Goal: Task Accomplishment & Management: Use online tool/utility

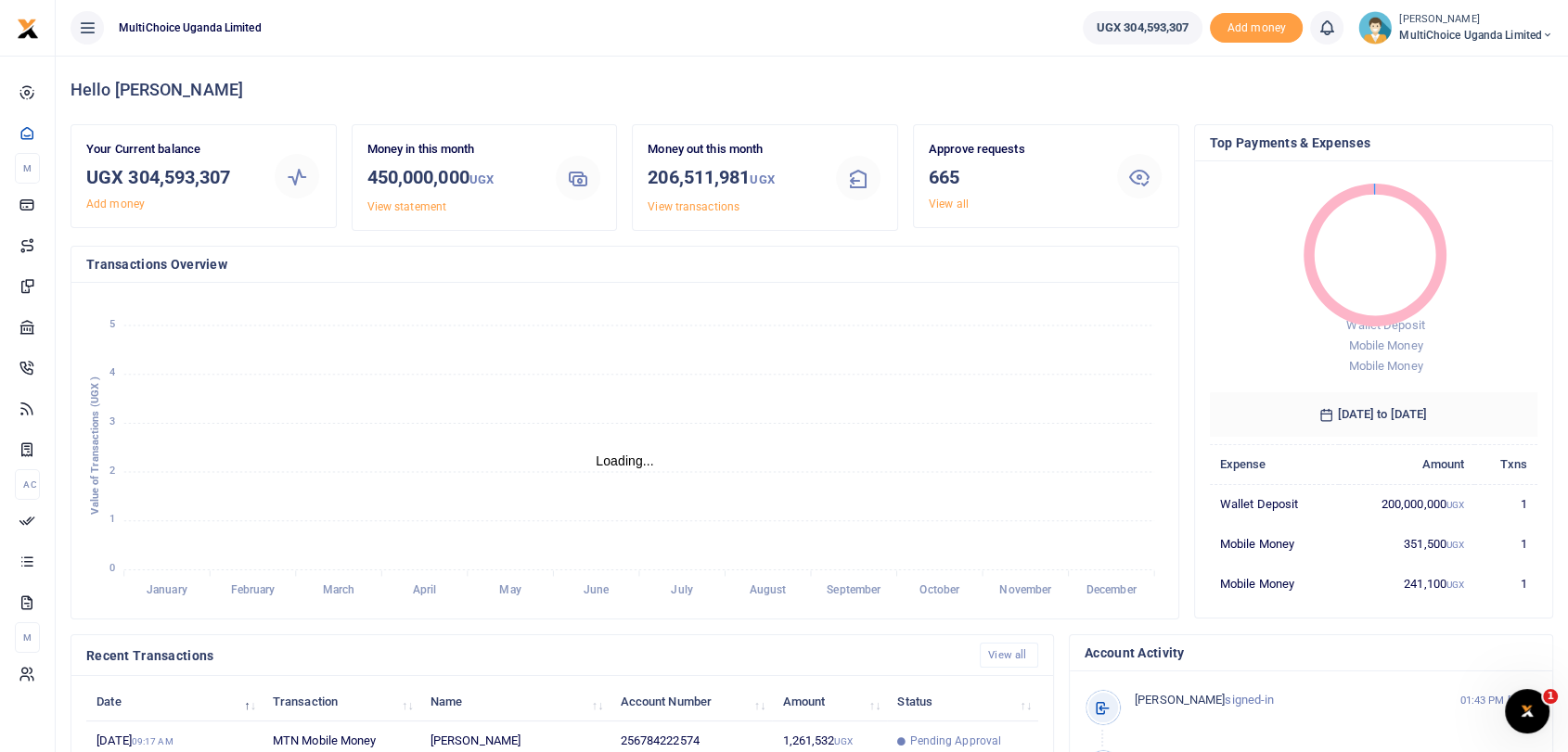
scroll to position [15, 15]
drag, startPoint x: 127, startPoint y: 180, endPoint x: 261, endPoint y: 166, distance: 134.7
click at [261, 166] on div "Your Current balance UGX 304,593,307 Add money" at bounding box center [172, 175] width 186 height 72
copy h3 "304,593,307"
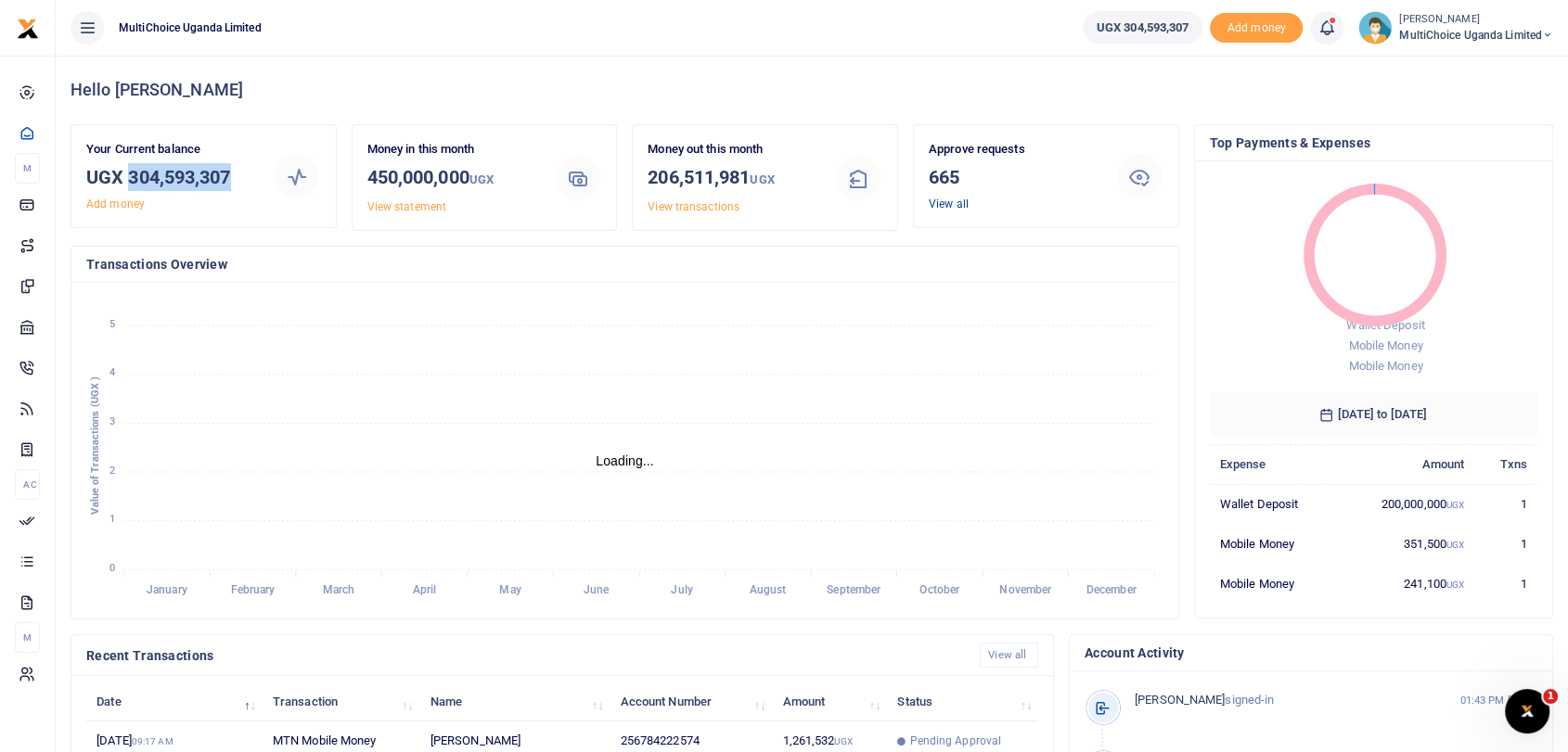
click at [956, 205] on link "View all" at bounding box center [948, 203] width 40 height 13
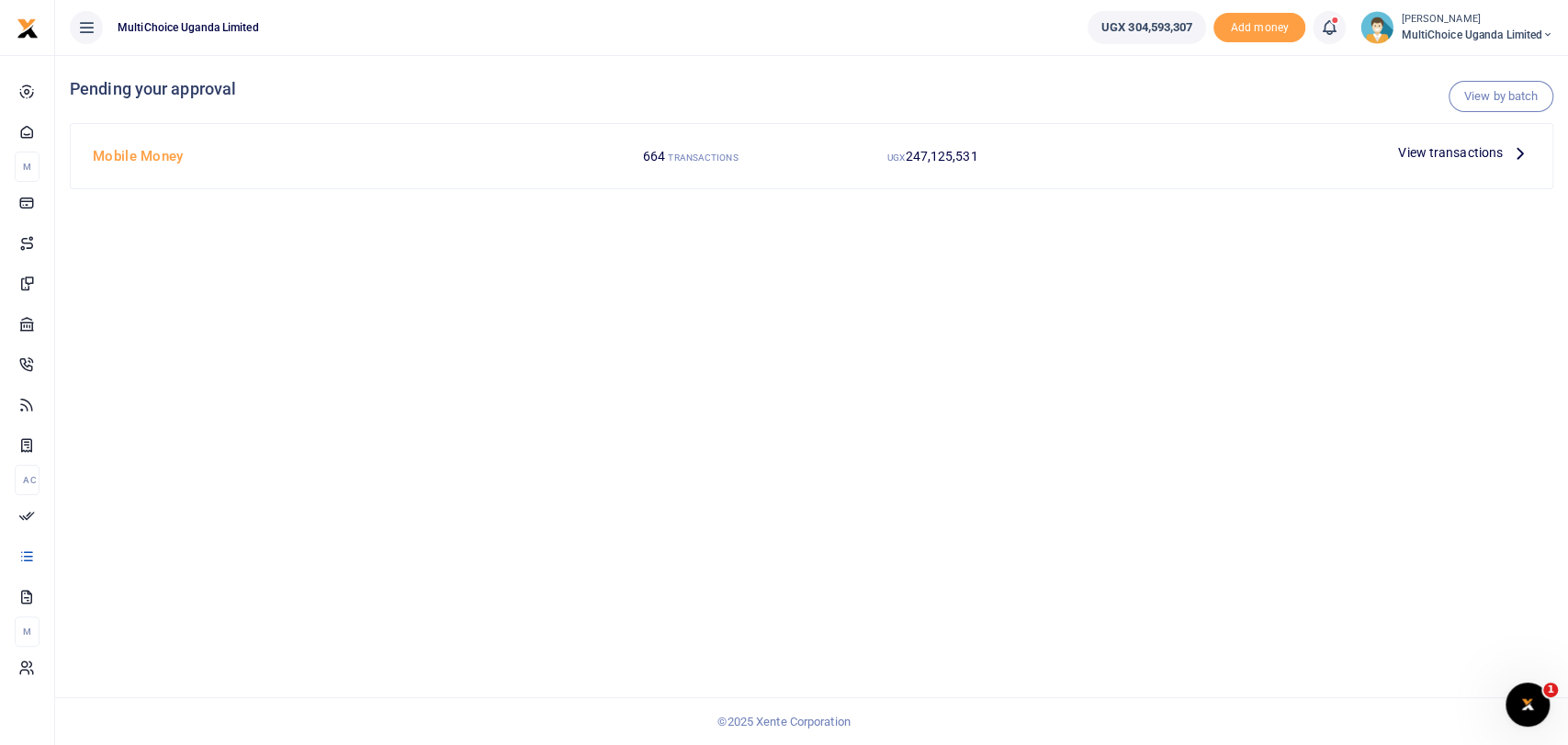
click at [1446, 157] on span "View transactions" at bounding box center [1451, 152] width 105 height 20
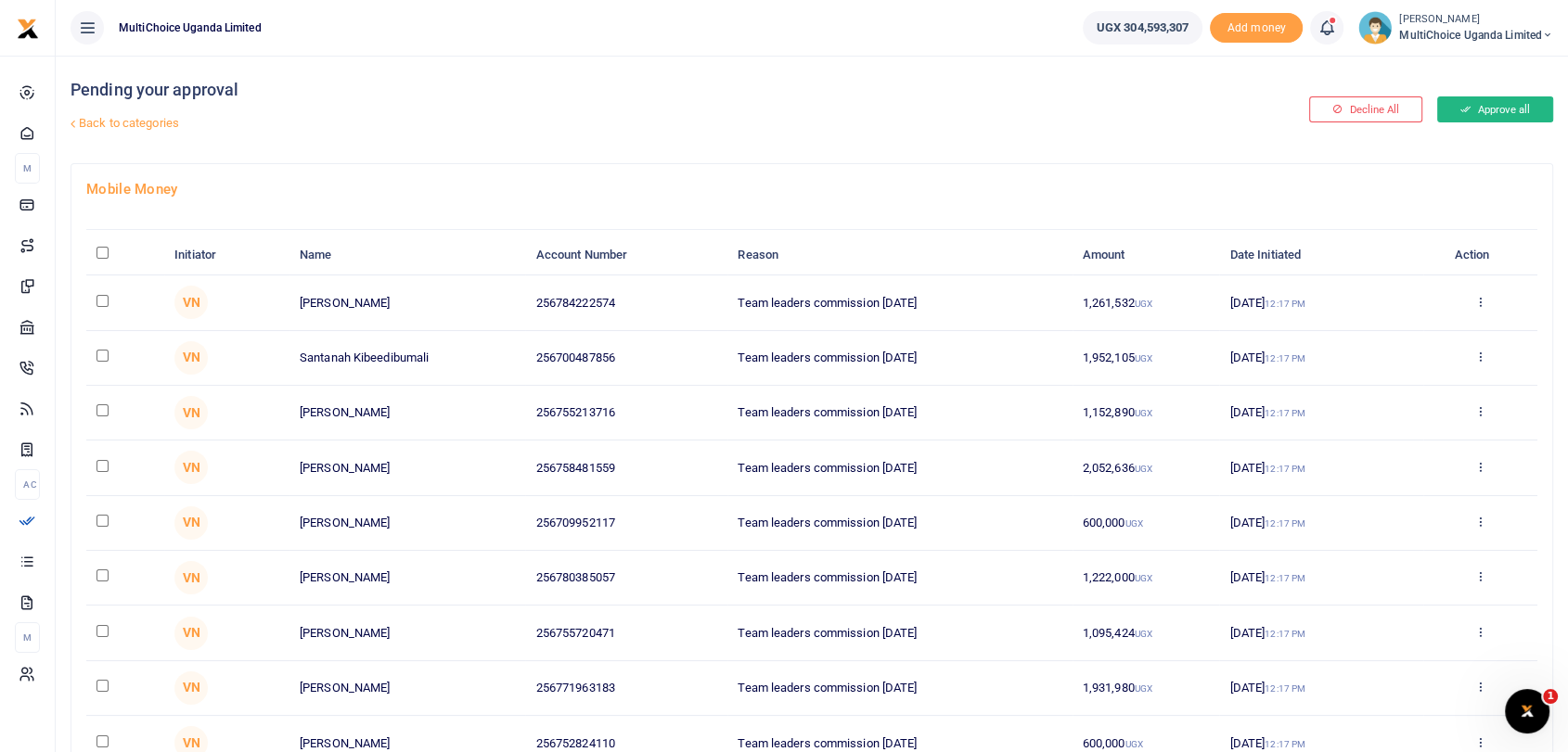
click at [1527, 112] on button "Approve all" at bounding box center [1495, 109] width 116 height 26
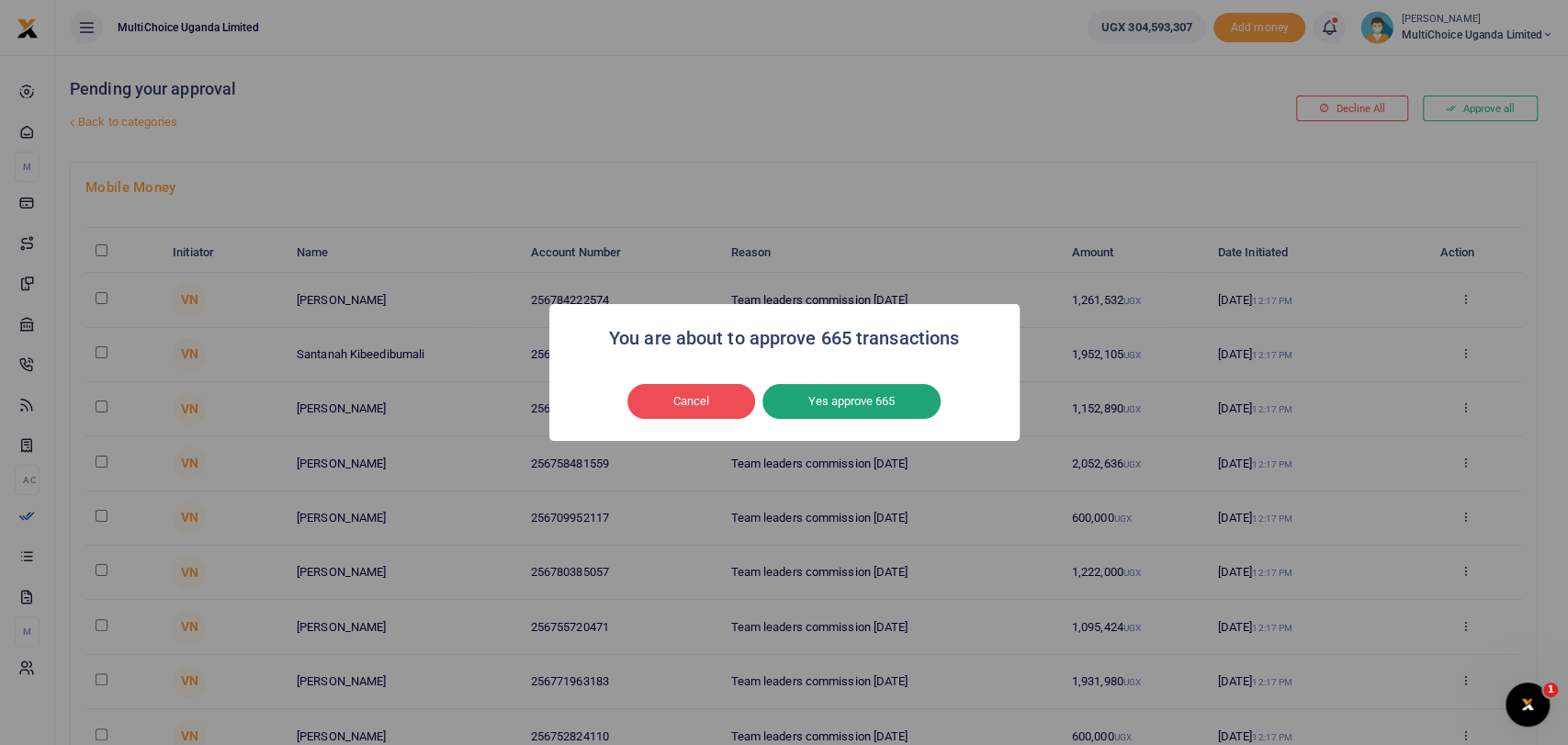
click at [871, 403] on button "Yes approve 665" at bounding box center [851, 401] width 179 height 35
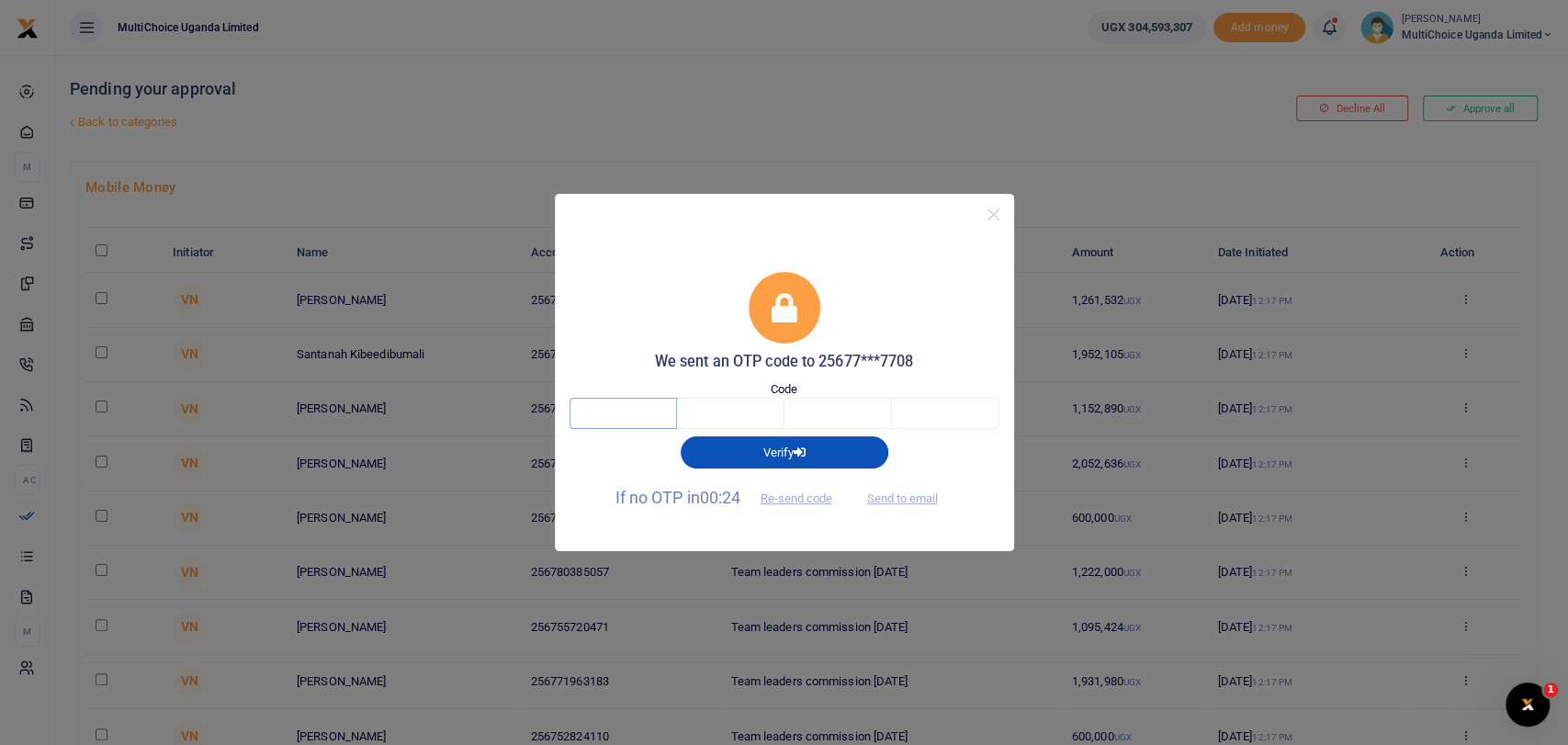
click at [626, 414] on input "text" at bounding box center [623, 414] width 108 height 32
type input "1"
type input "0"
type input "8"
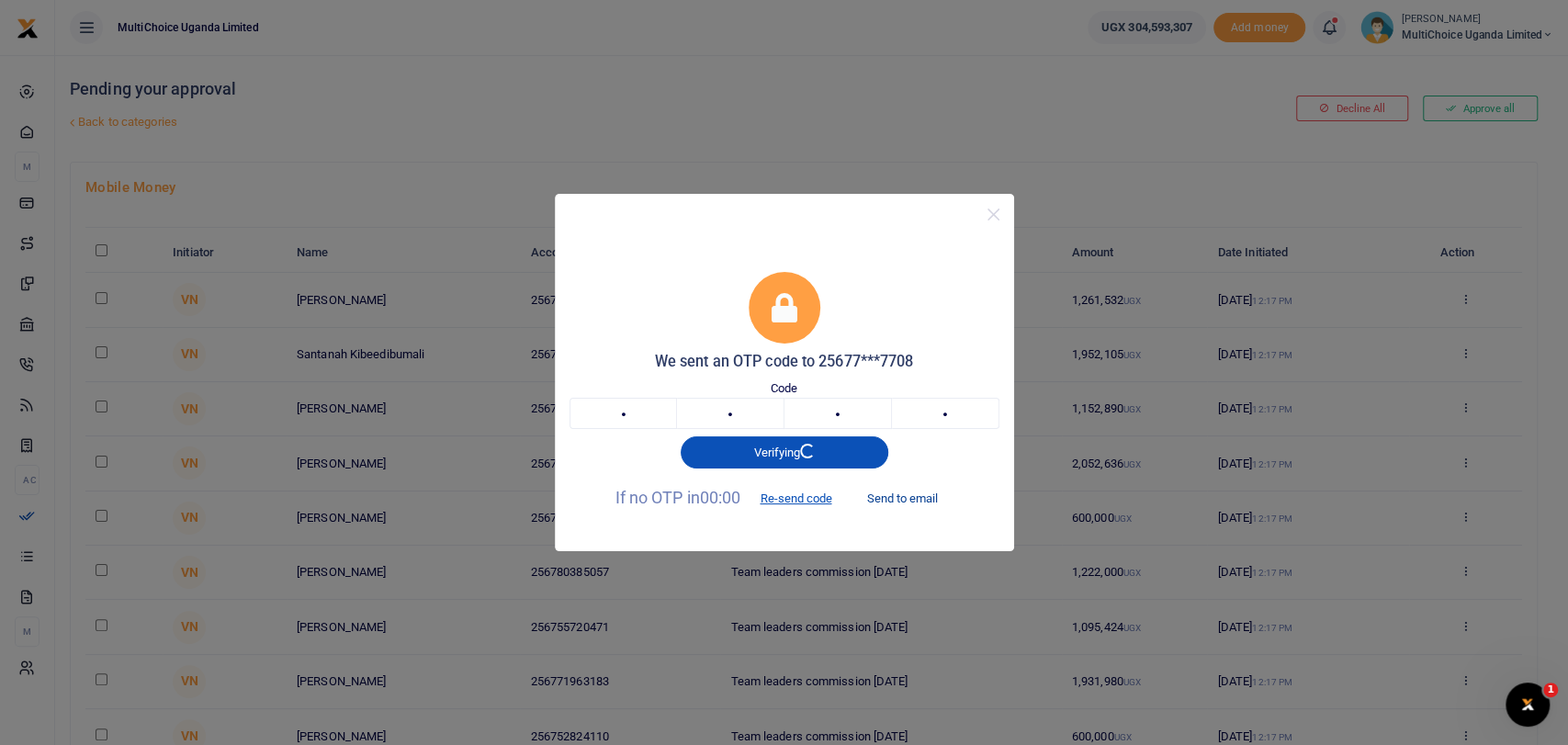
click at [921, 498] on button "Send to email" at bounding box center [901, 499] width 102 height 32
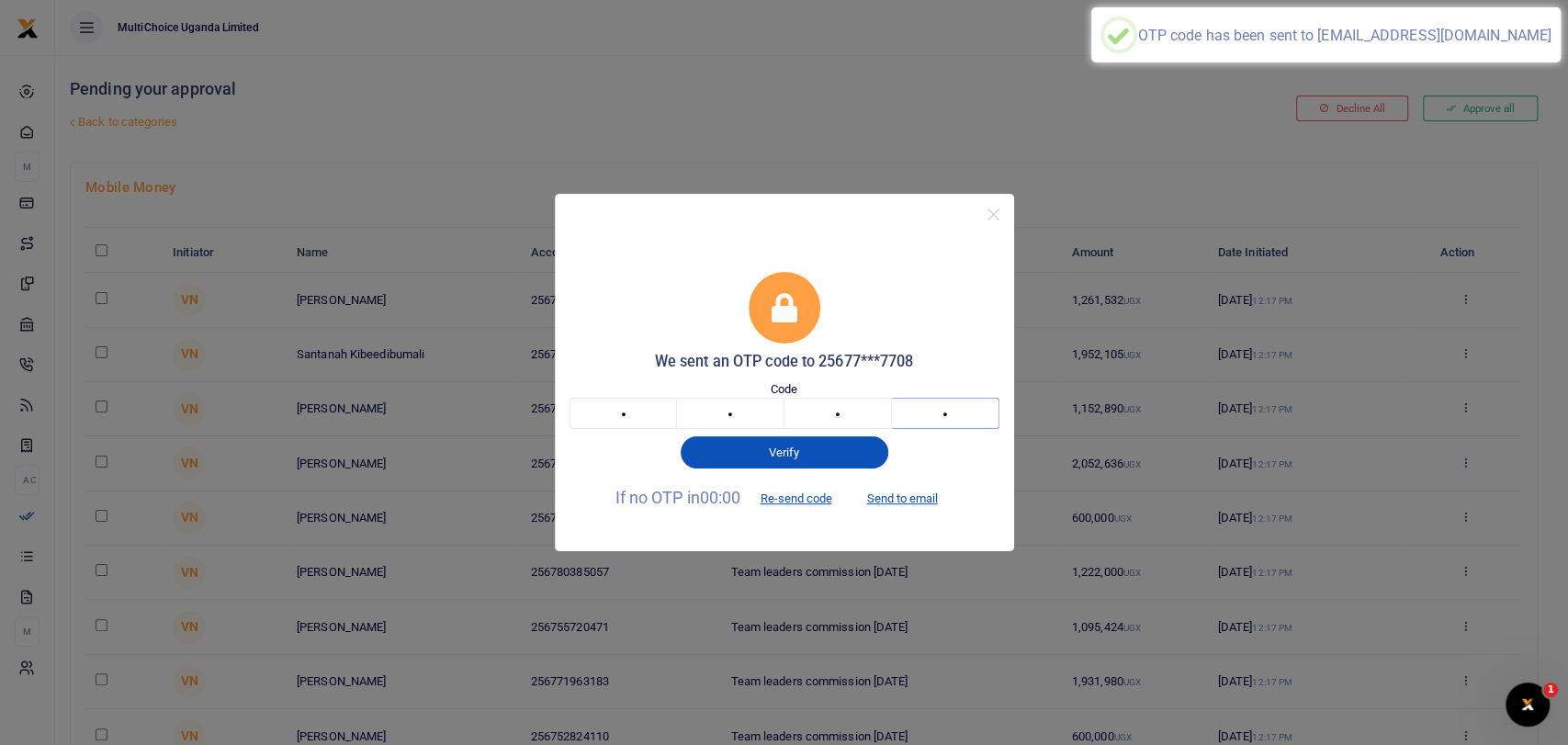
click at [968, 407] on input "8" at bounding box center [945, 414] width 108 height 32
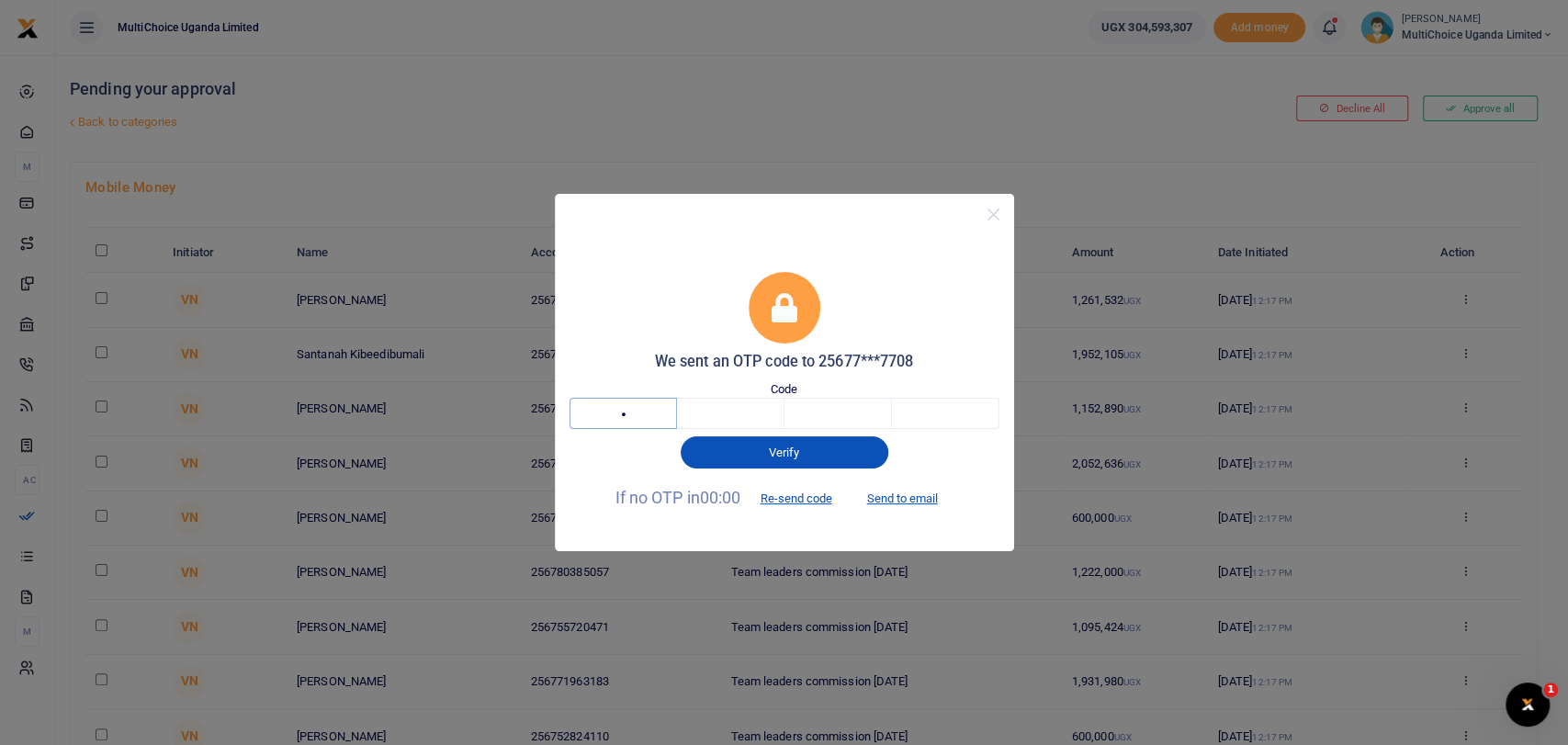
type input "5"
type input "7"
type input "8"
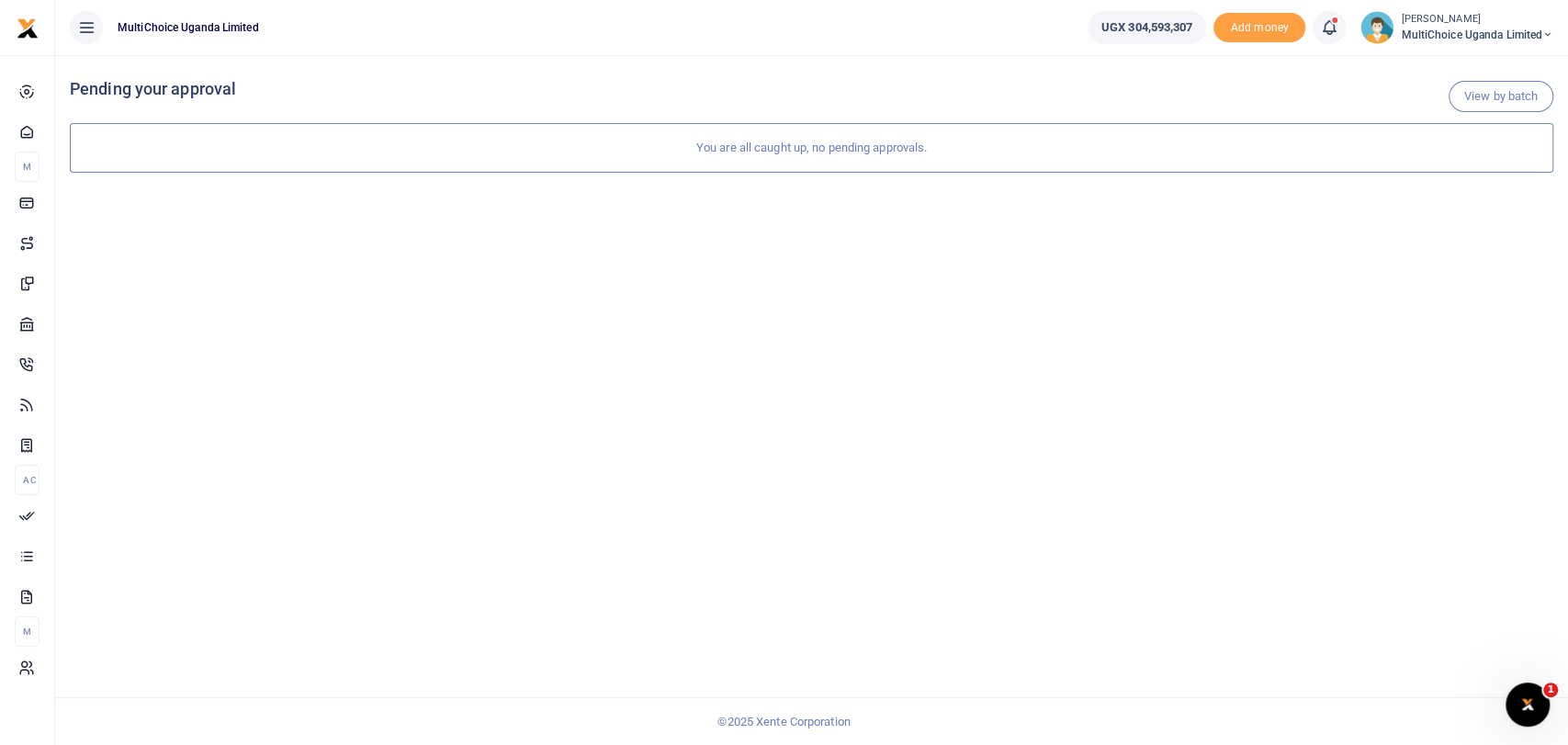
click at [1424, 37] on span "MultiChoice Uganda Limited" at bounding box center [1477, 34] width 153 height 16
click at [1430, 262] on link "Logout" at bounding box center [1469, 267] width 160 height 26
